Goal: Information Seeking & Learning: Check status

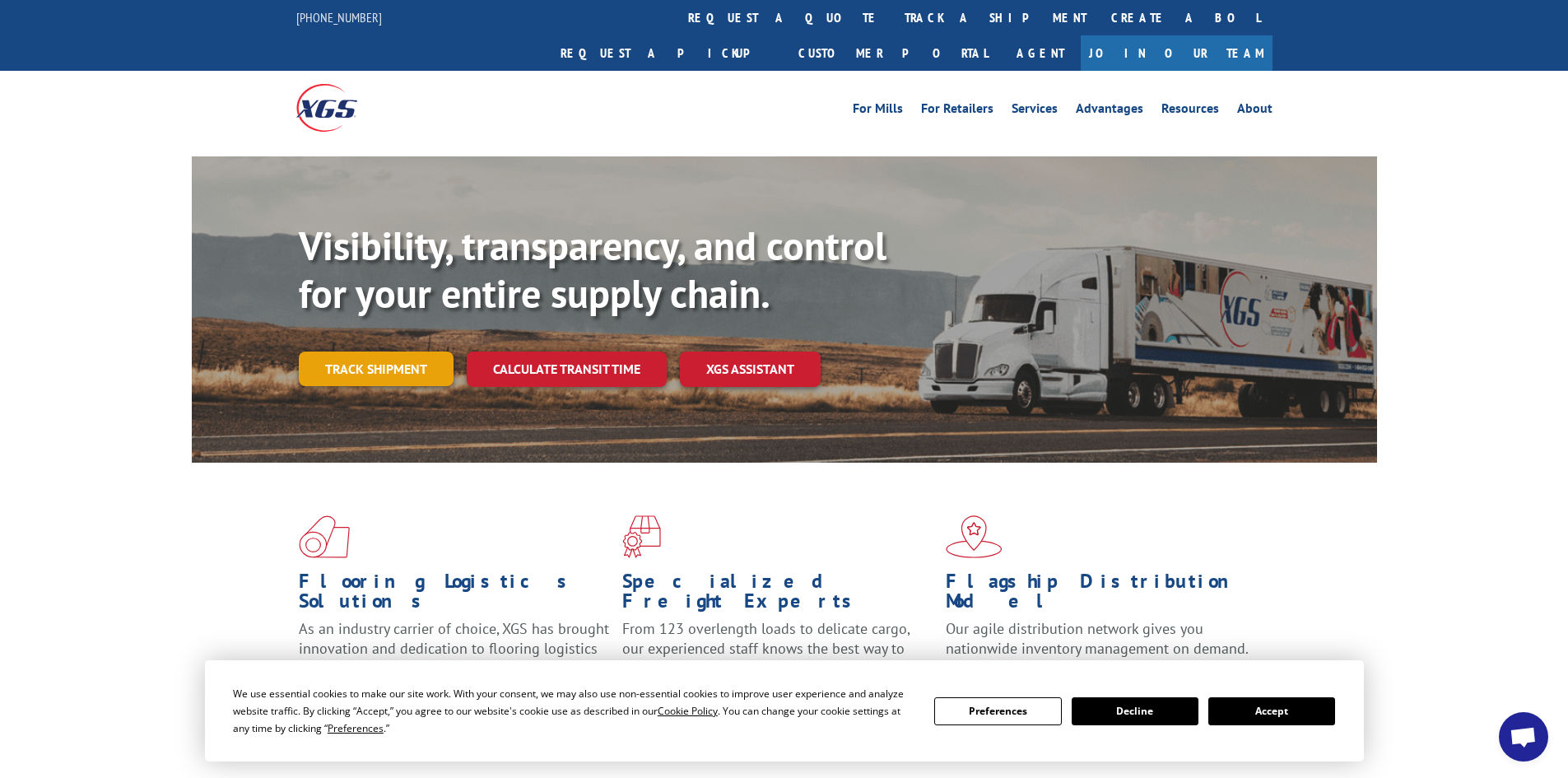
click at [418, 351] on link "Track shipment" at bounding box center [376, 368] width 155 height 35
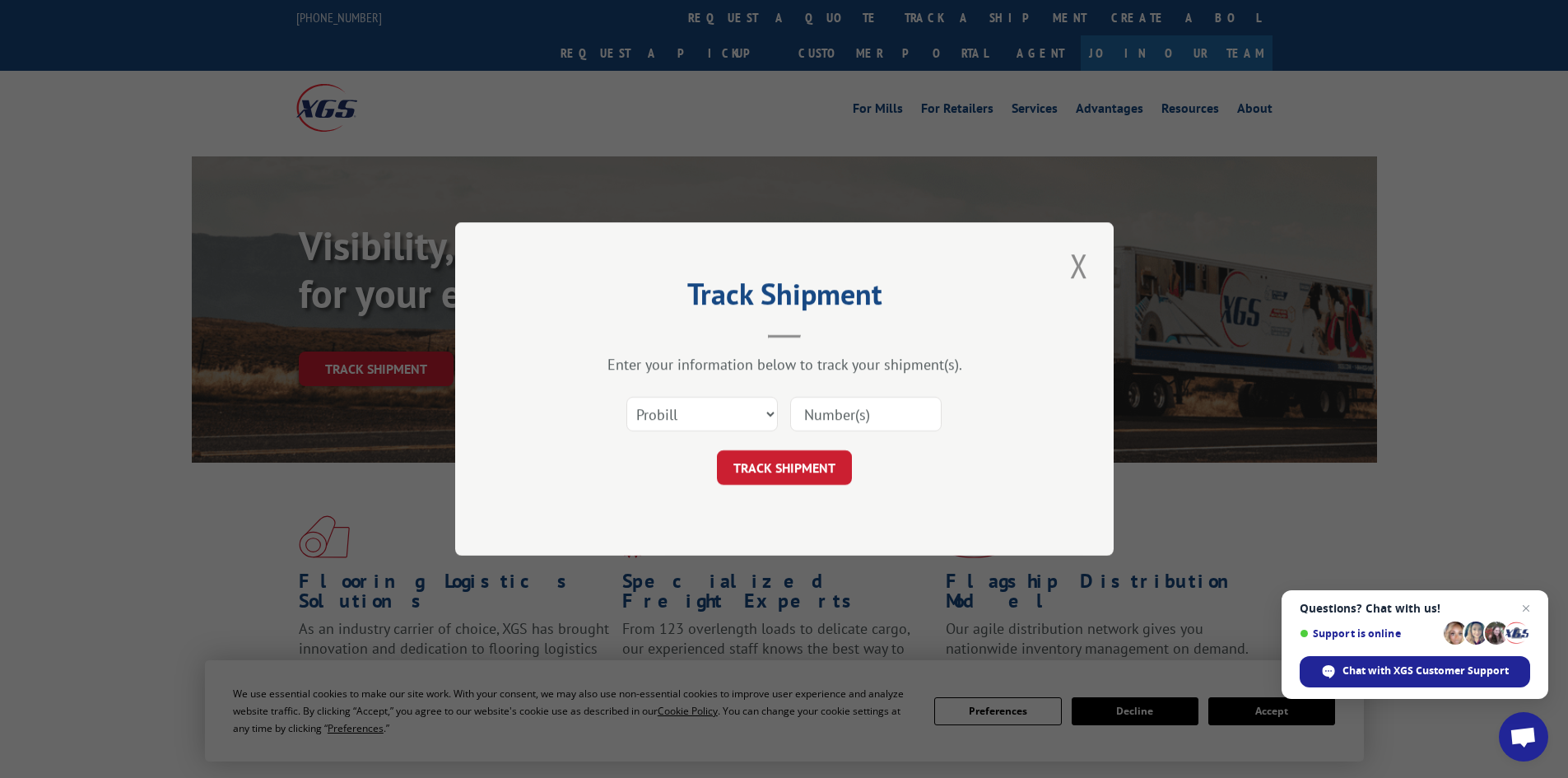
click at [876, 413] on input at bounding box center [866, 413] width 151 height 35
type input "5935009"
click at [813, 468] on button "TRACK SHIPMENT" at bounding box center [785, 468] width 135 height 35
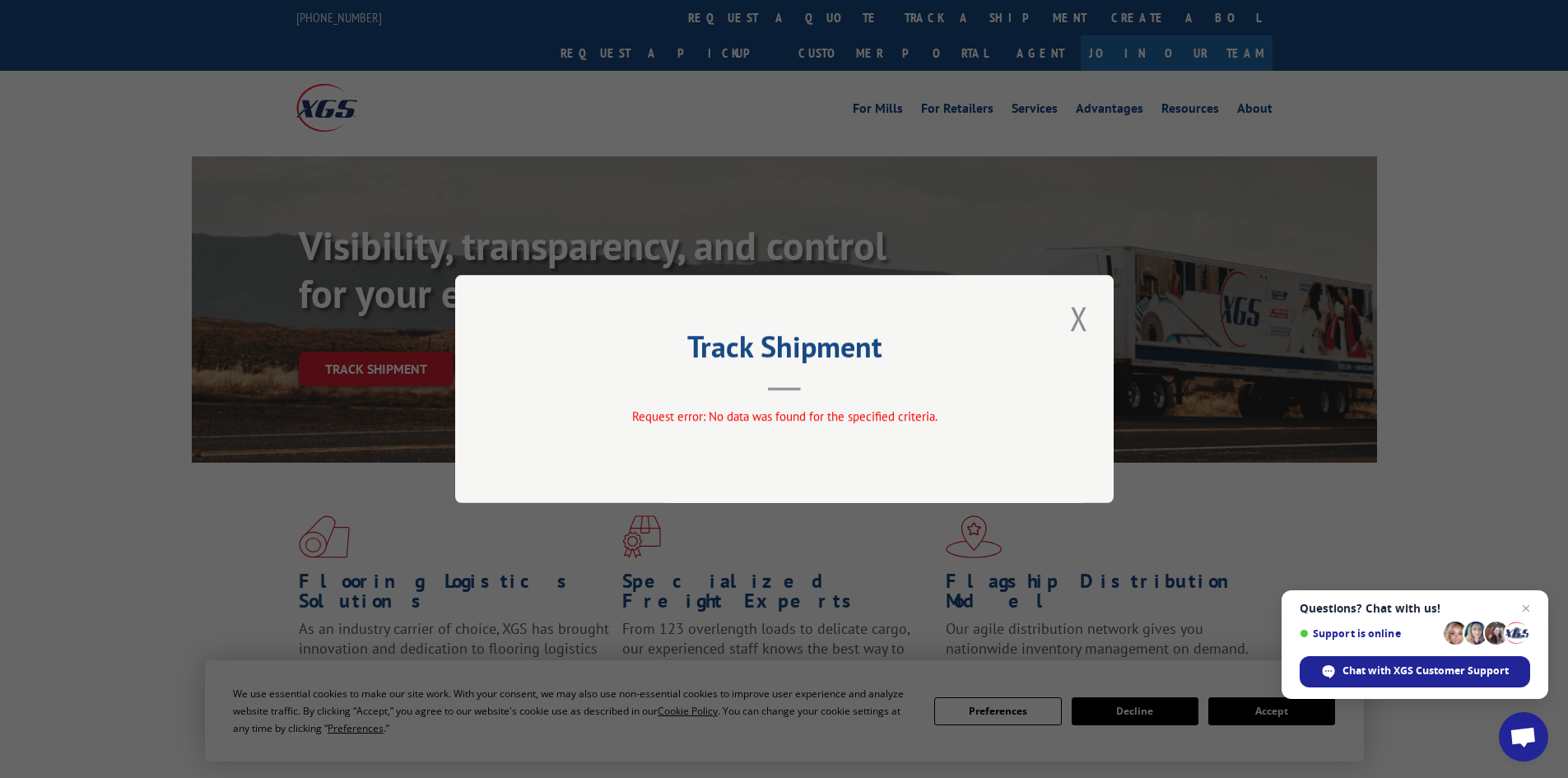
click at [1034, 328] on div "Track Shipment Request error: No data was found for the specified criteria." at bounding box center [784, 389] width 659 height 229
click at [1082, 320] on button "Close modal" at bounding box center [1078, 317] width 28 height 45
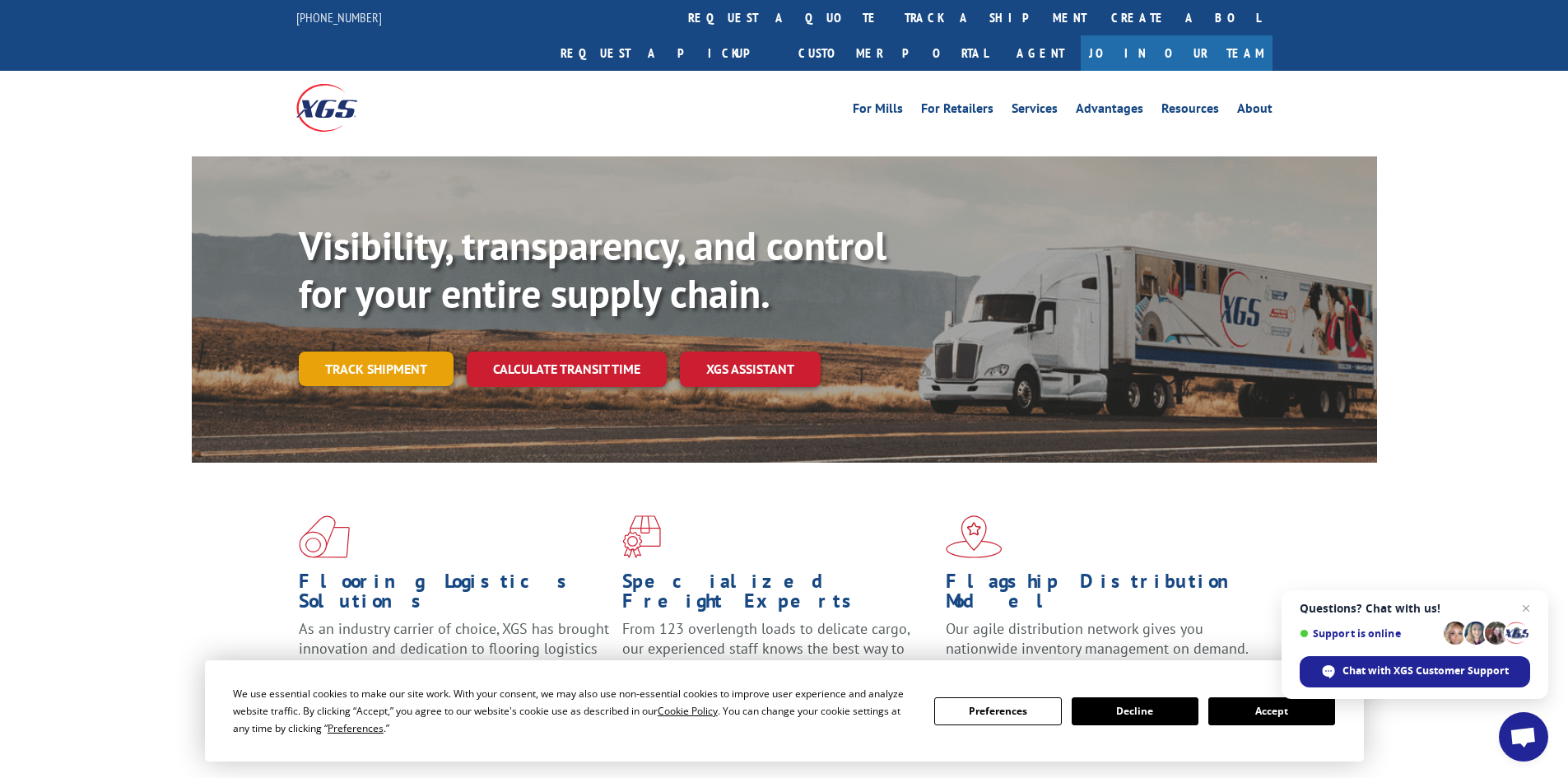
click at [399, 351] on link "Track shipment" at bounding box center [376, 368] width 155 height 35
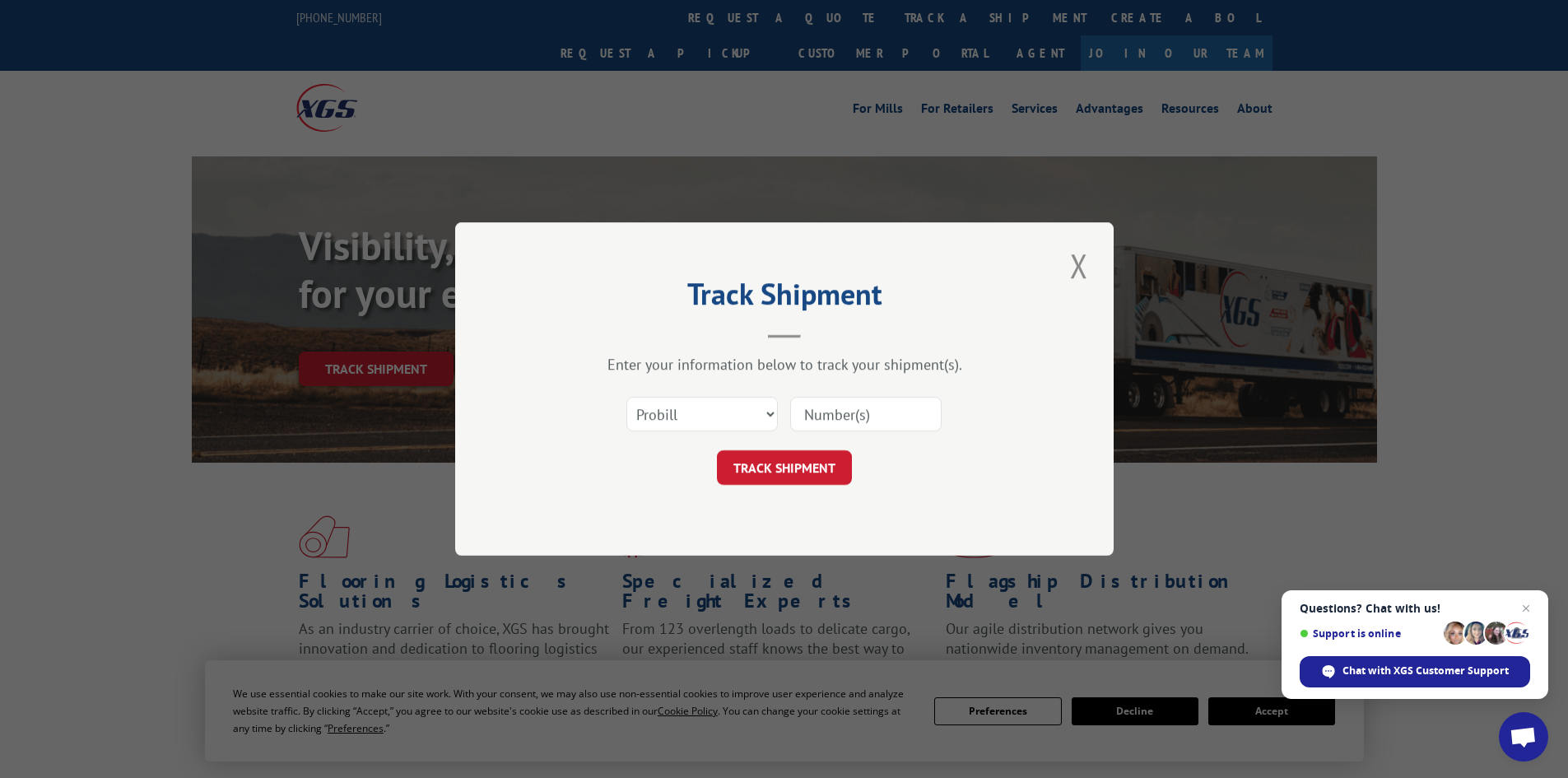
click at [869, 419] on input at bounding box center [866, 413] width 151 height 35
type input "5935009"
click at [796, 478] on button "TRACK SHIPMENT" at bounding box center [785, 468] width 135 height 35
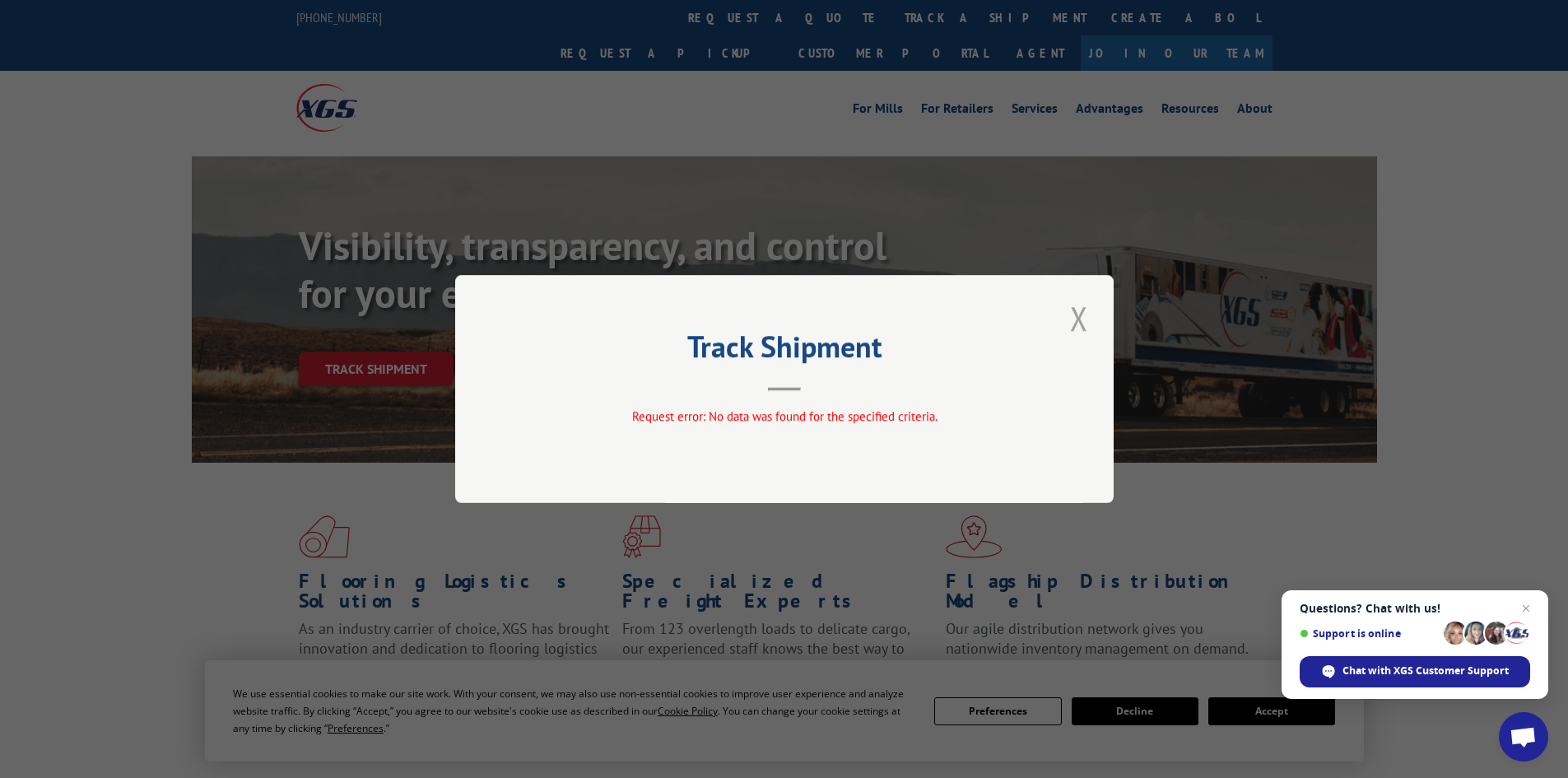
click at [1068, 317] on button "Close modal" at bounding box center [1078, 317] width 28 height 45
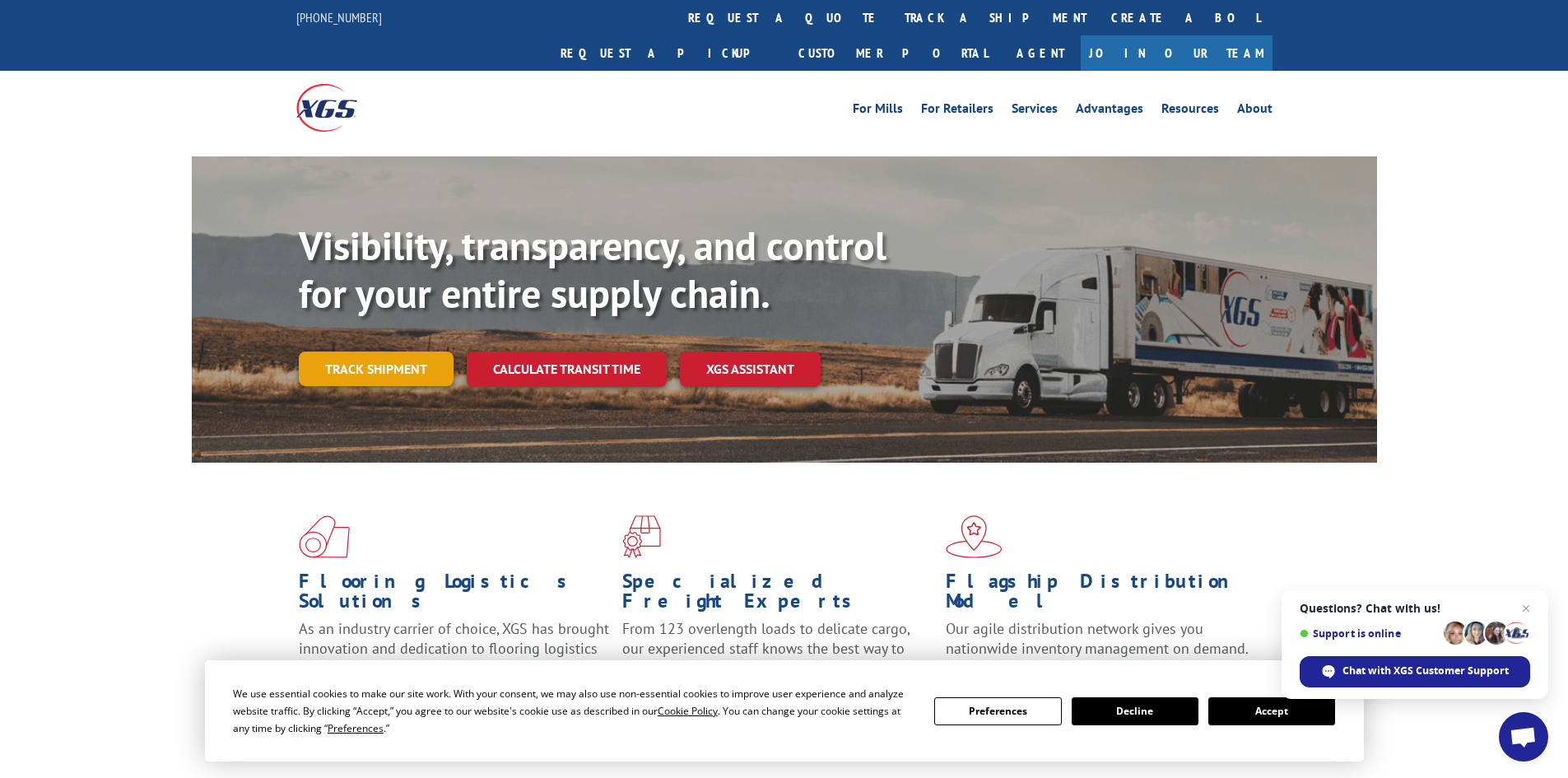
click at [417, 351] on link "Track shipment" at bounding box center [376, 368] width 155 height 35
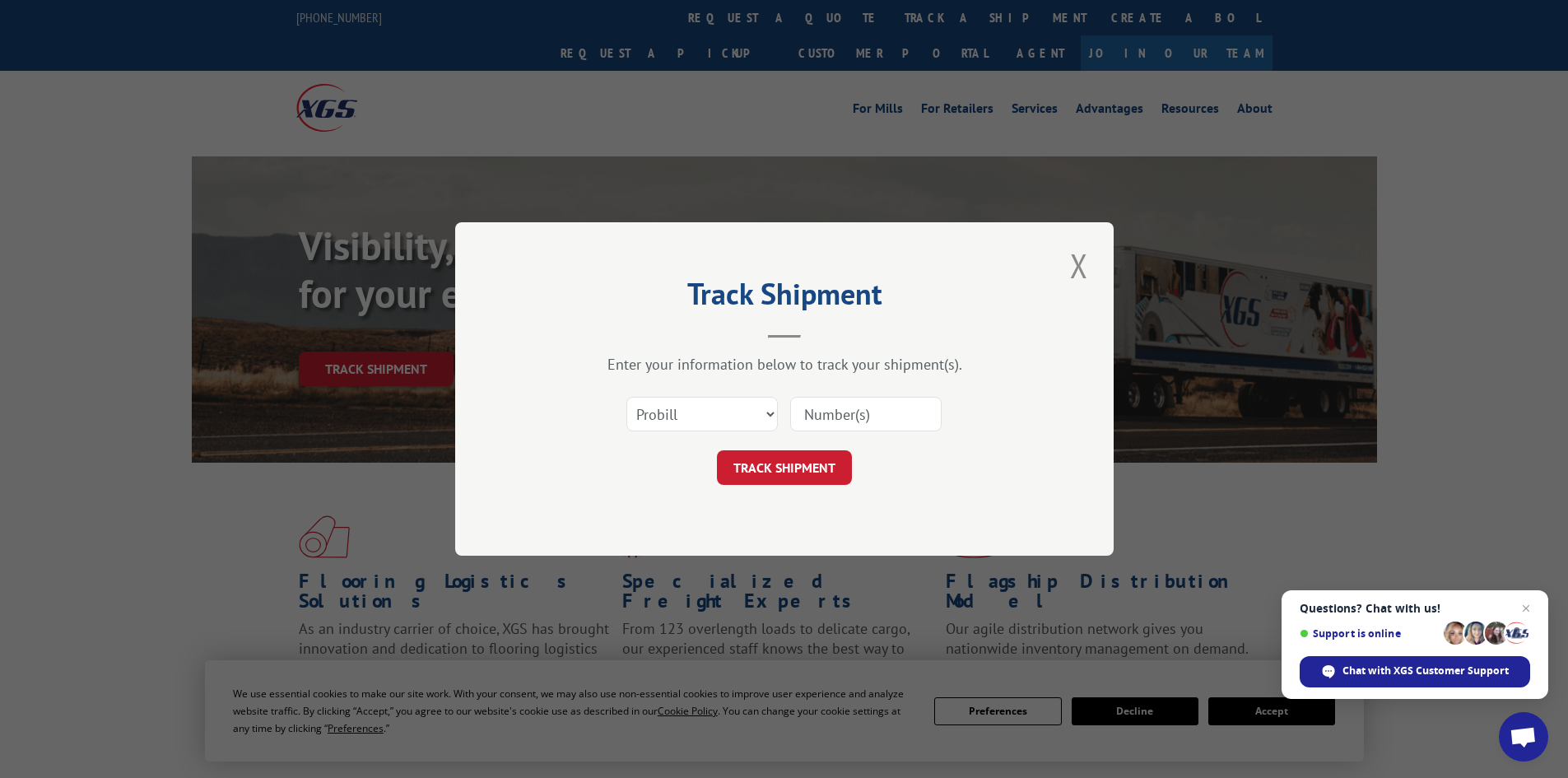
click at [883, 411] on input at bounding box center [866, 413] width 151 height 35
type input "59350009"
click at [812, 477] on button "TRACK SHIPMENT" at bounding box center [785, 468] width 135 height 35
